Goal: Information Seeking & Learning: Learn about a topic

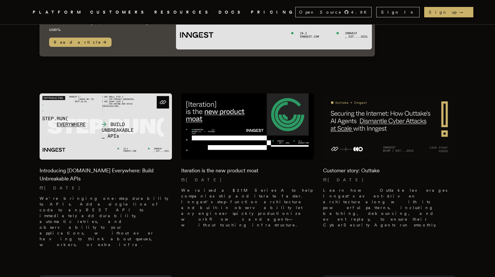
scroll to position [172, 0]
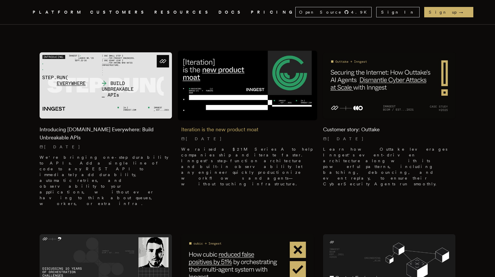
click at [299, 128] on h2 "Iteration is the new product moat" at bounding box center [247, 129] width 133 height 8
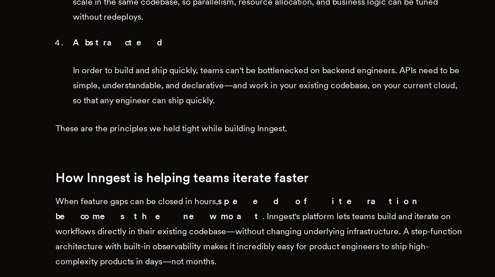
scroll to position [743, 0]
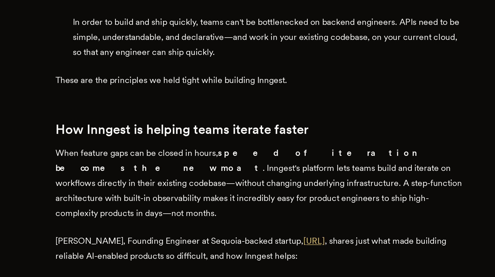
click at [271, 255] on link "Day.ai" at bounding box center [277, 257] width 12 height 5
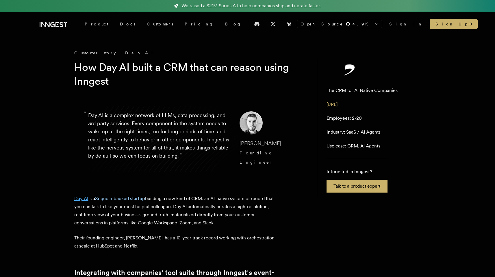
click at [77, 196] on link "Day AI" at bounding box center [81, 198] width 14 height 5
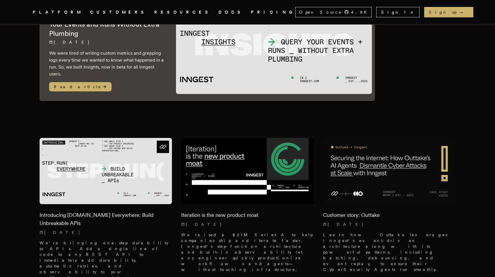
scroll to position [130, 0]
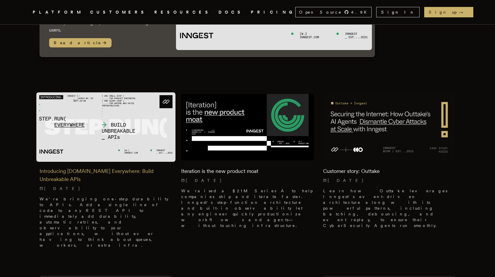
click at [80, 143] on img at bounding box center [105, 126] width 139 height 69
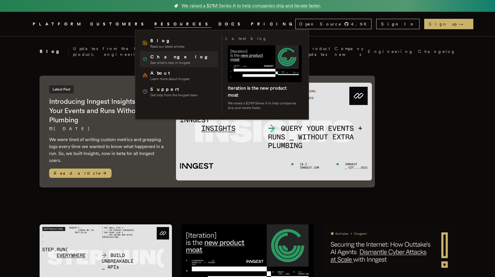
click at [160, 60] on span "Changelog" at bounding box center [181, 56] width 62 height 7
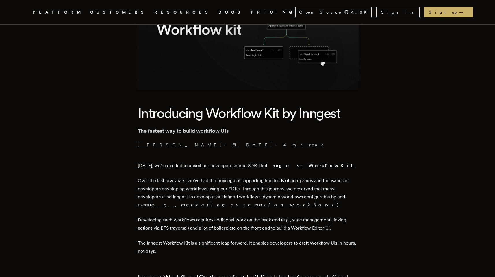
scroll to position [125, 0]
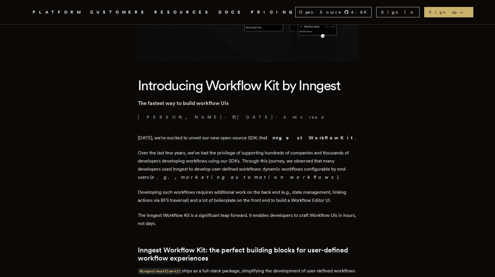
click at [289, 138] on strong "Inngest Workflow Kit" at bounding box center [310, 137] width 89 height 5
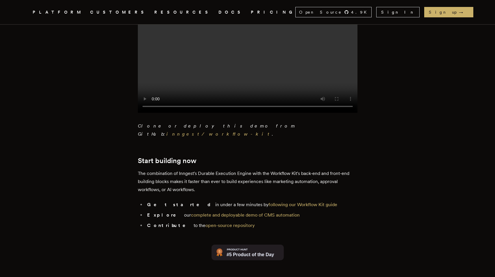
scroll to position [1244, 0]
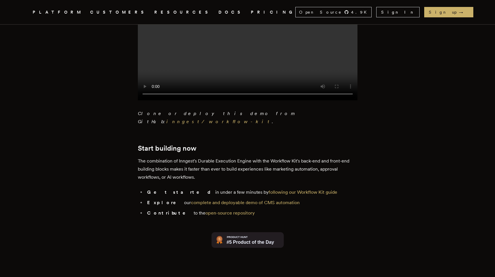
click at [264, 235] on img at bounding box center [247, 240] width 72 height 16
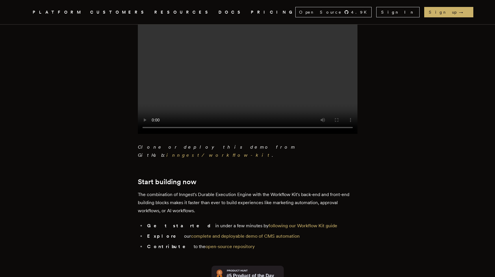
scroll to position [1208, 0]
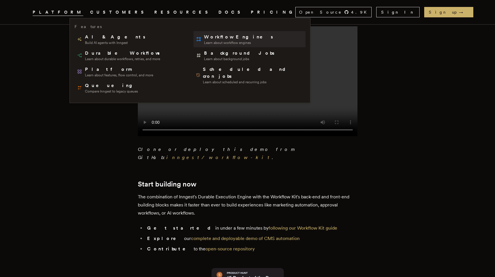
click at [213, 34] on span "Workflow Engines" at bounding box center [239, 37] width 70 height 7
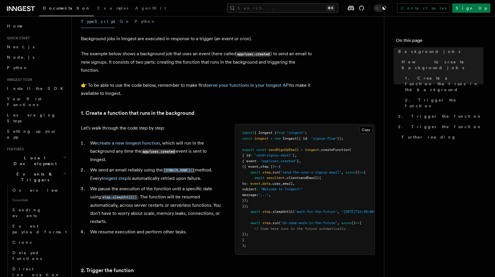
scroll to position [149, 0]
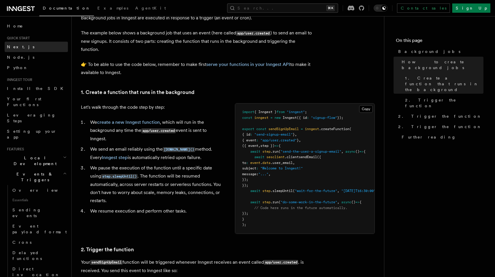
click at [7, 47] on span "Next.js" at bounding box center [20, 46] width 27 height 5
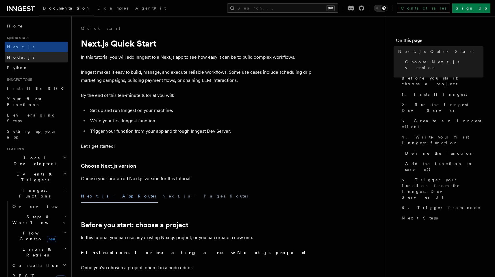
click at [31, 59] on link "Node.js" at bounding box center [36, 57] width 63 height 10
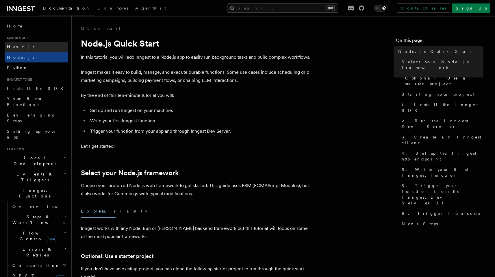
click at [30, 47] on link "Next.js" at bounding box center [36, 47] width 63 height 10
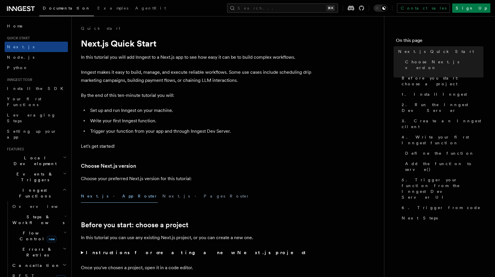
click at [53, 228] on h2 "Flow Control new" at bounding box center [39, 236] width 58 height 16
click at [42, 254] on link "Singleton new" at bounding box center [42, 260] width 52 height 12
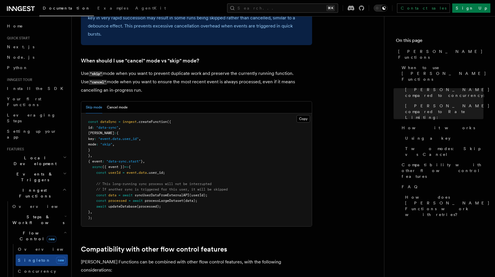
scroll to position [975, 0]
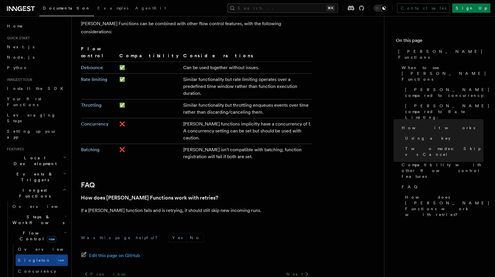
click at [33, 171] on span "Events & Triggers" at bounding box center [34, 177] width 58 height 12
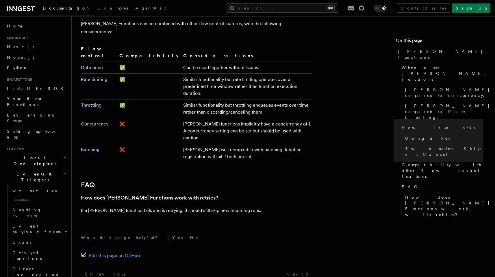
click at [39, 169] on h2 "Events & Triggers" at bounding box center [36, 177] width 63 height 16
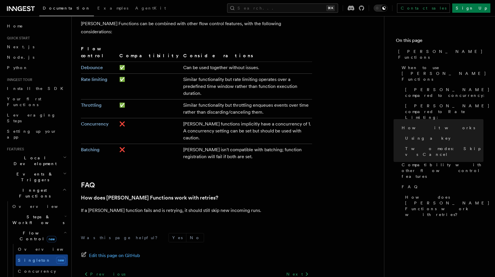
click at [39, 155] on span "Local Development" at bounding box center [34, 161] width 58 height 12
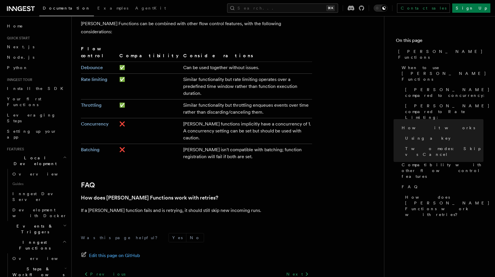
click at [39, 155] on span "Local Development" at bounding box center [34, 161] width 58 height 12
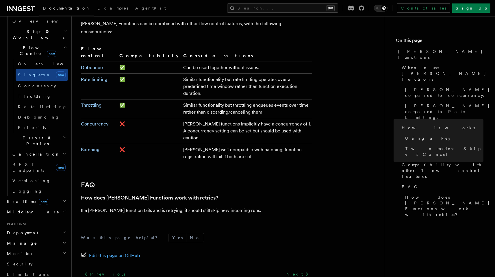
scroll to position [214, 0]
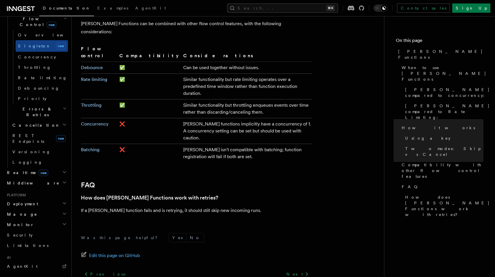
click at [42, 178] on h2 "Middleware" at bounding box center [36, 183] width 63 height 10
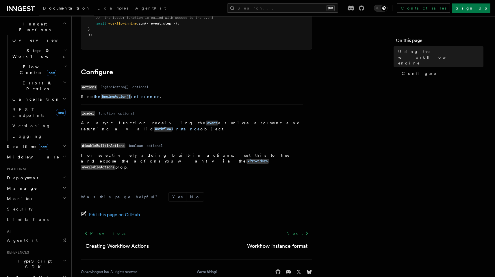
scroll to position [249, 0]
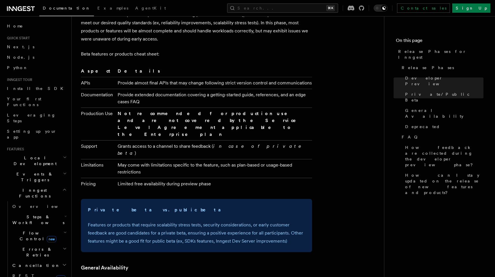
click at [41, 214] on span "Steps & Workflows" at bounding box center [37, 220] width 54 height 12
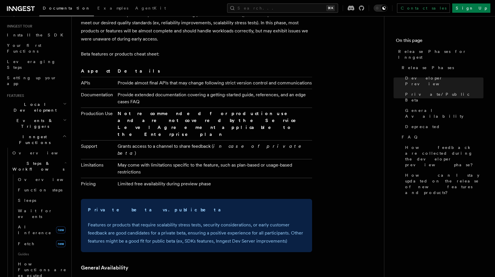
scroll to position [54, 0]
click at [34, 237] on link "Fetch new" at bounding box center [42, 243] width 52 height 12
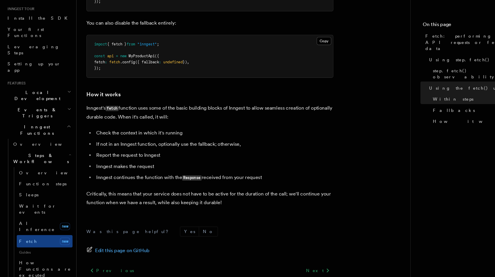
scroll to position [1344, 0]
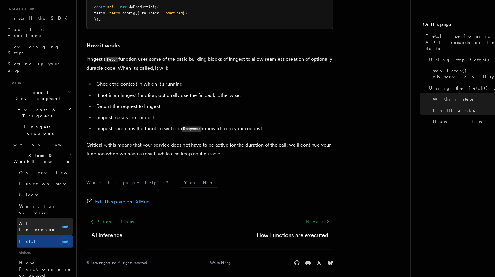
click at [41, 221] on link "AI Inference new" at bounding box center [42, 229] width 52 height 16
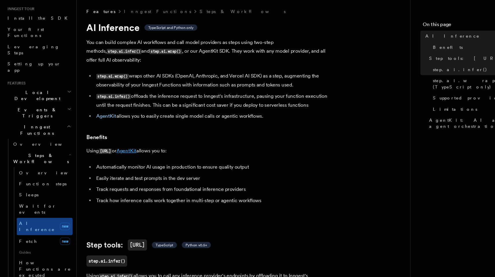
click at [126, 156] on link "AgentKit" at bounding box center [118, 158] width 19 height 5
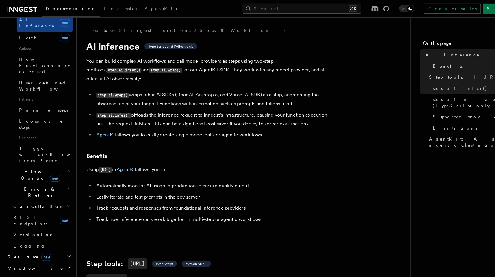
scroll to position [312, 0]
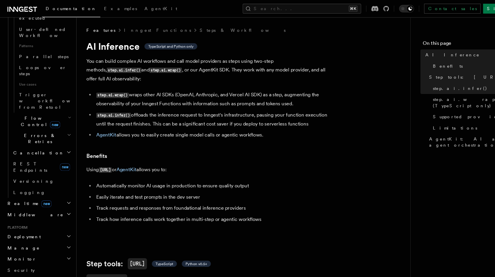
click at [20, 188] on span "Realtime new" at bounding box center [27, 191] width 44 height 6
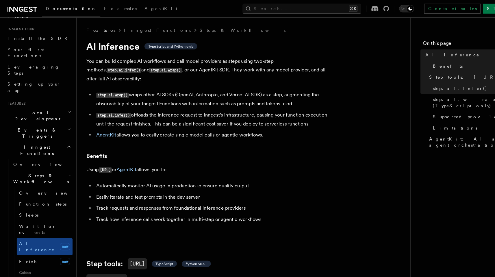
scroll to position [0, 0]
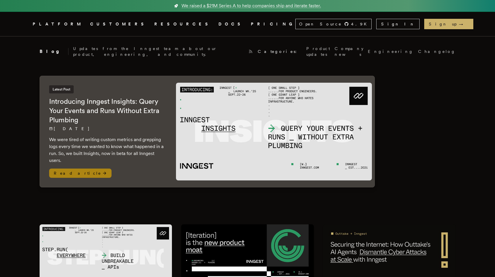
click at [231, 117] on img at bounding box center [274, 132] width 196 height 98
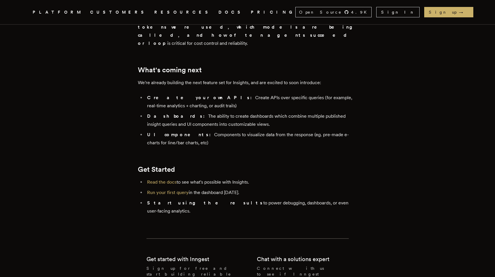
scroll to position [1212, 0]
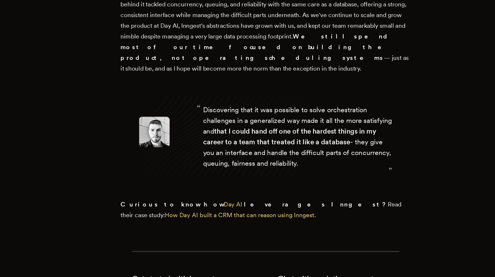
scroll to position [2501, 0]
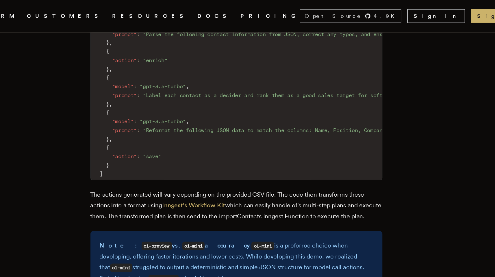
scroll to position [1692, 0]
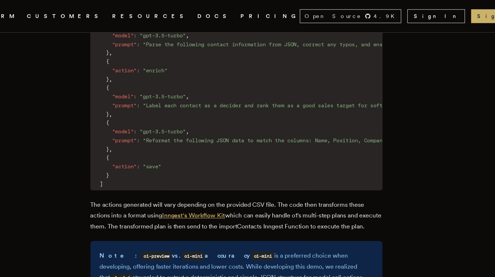
click at [217, 159] on link "Inngest's Workflow Kit" at bounding box center [215, 161] width 47 height 5
